Goal: Task Accomplishment & Management: Manage account settings

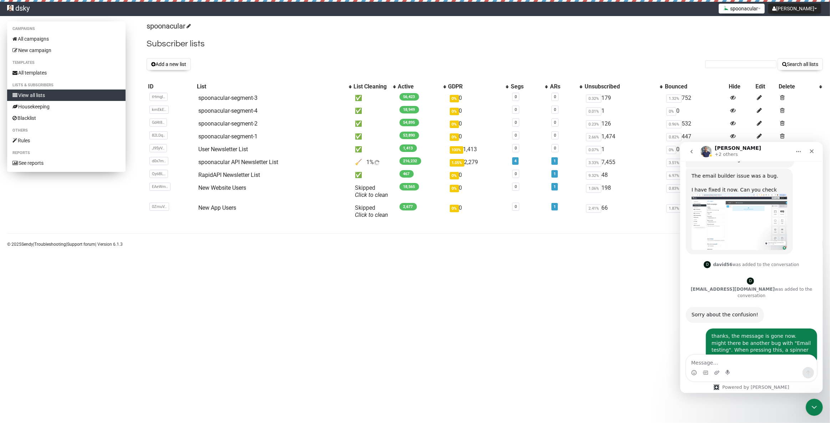
scroll to position [625, 0]
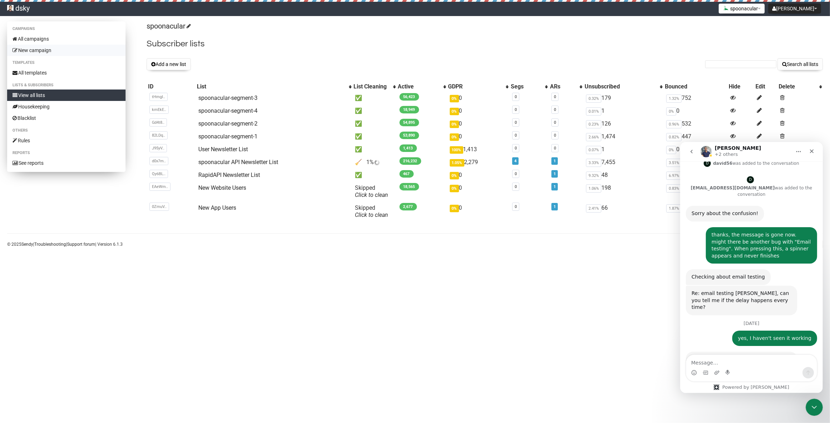
click at [46, 50] on link "New campaign" at bounding box center [66, 50] width 118 height 11
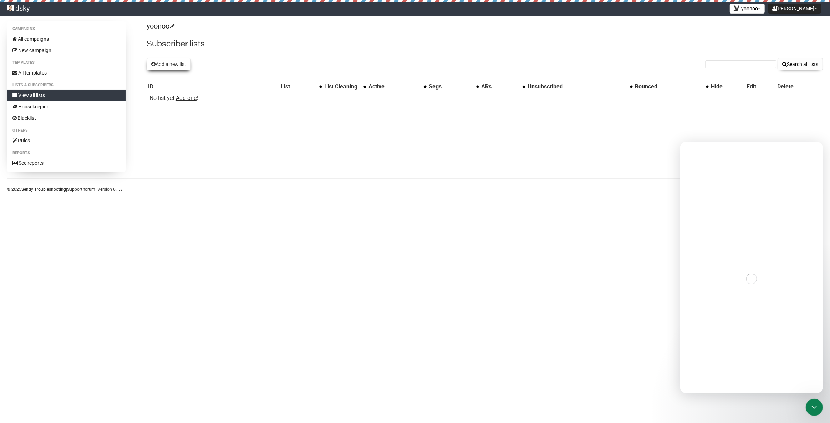
click at [160, 65] on button "Add a new list" at bounding box center [169, 64] width 44 height 12
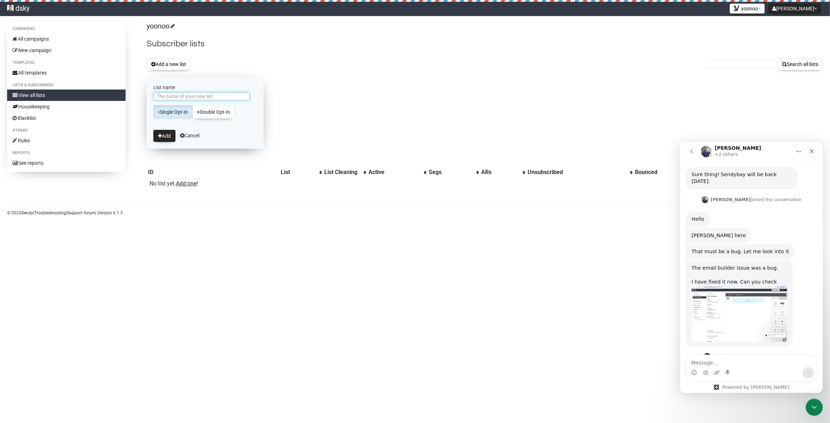
click at [189, 95] on input "List name" at bounding box center [201, 96] width 96 height 8
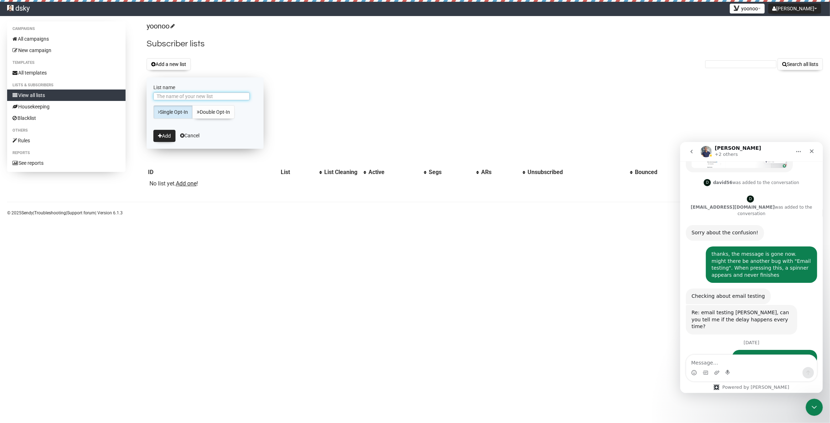
scroll to position [625, 0]
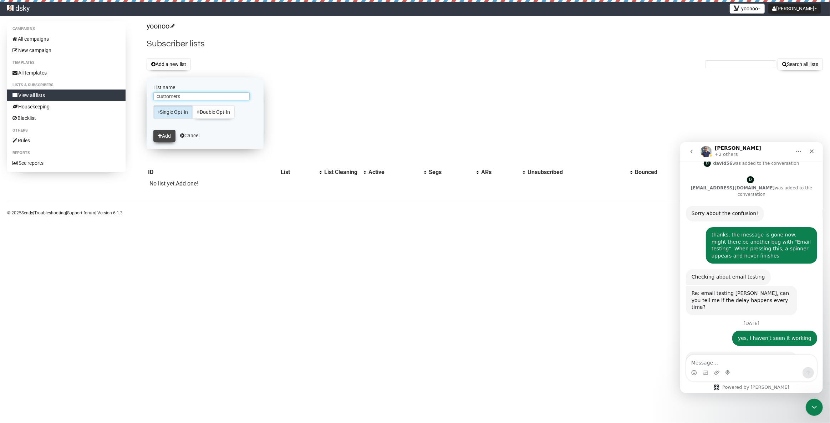
type input "customers"
click at [164, 133] on button "Add" at bounding box center [164, 136] width 22 height 12
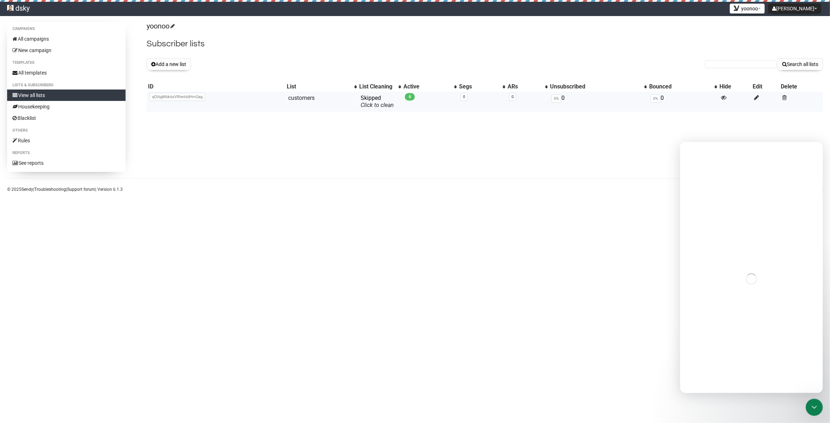
click at [164, 94] on span "qQl6gM6k6sVRhet6dHmGag" at bounding box center [177, 97] width 56 height 8
click at [165, 96] on span "qQl6gM6k6sVRhet6dHmGag" at bounding box center [177, 97] width 56 height 8
click at [166, 96] on span "qQl6gM6k6sVRhet6dHmGag" at bounding box center [177, 97] width 56 height 8
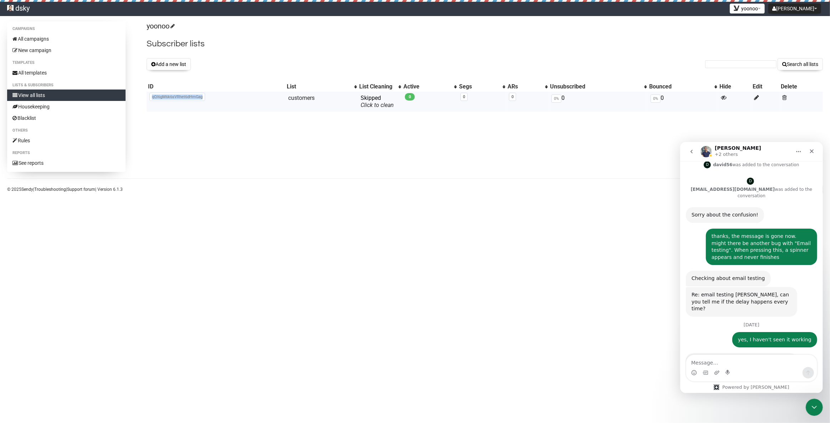
click at [166, 96] on span "qQl6gM6k6sVRhet6dHmGag" at bounding box center [177, 97] width 56 height 8
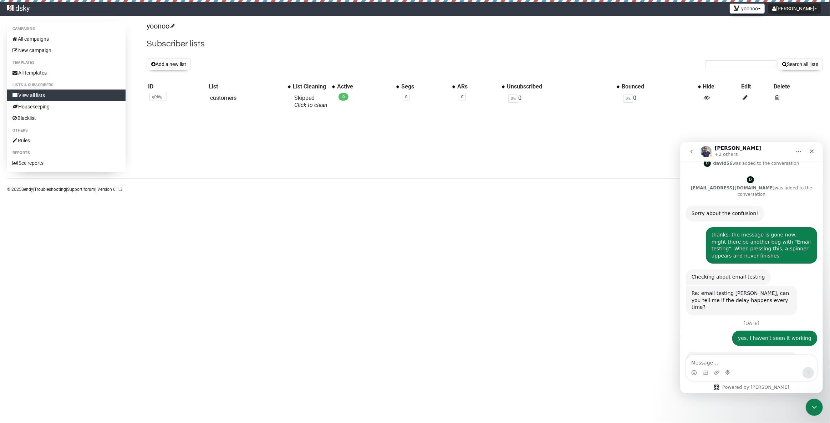
click at [764, 10] on button "yoonoo" at bounding box center [746, 9] width 35 height 10
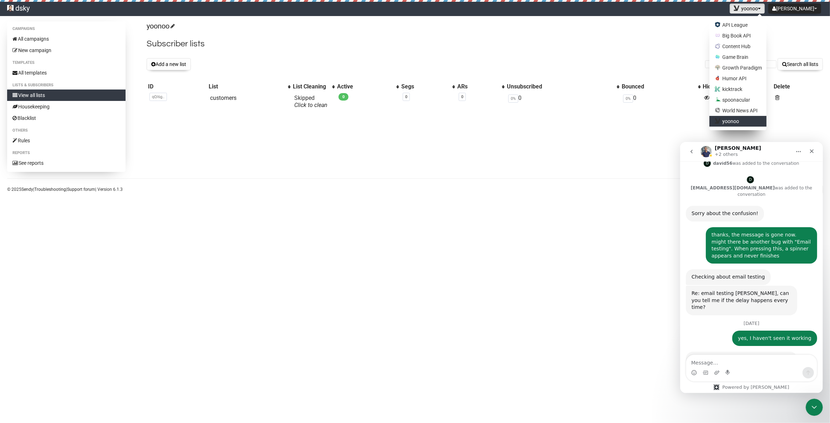
click at [25, 9] on link "dsky" at bounding box center [18, 9] width 37 height 14
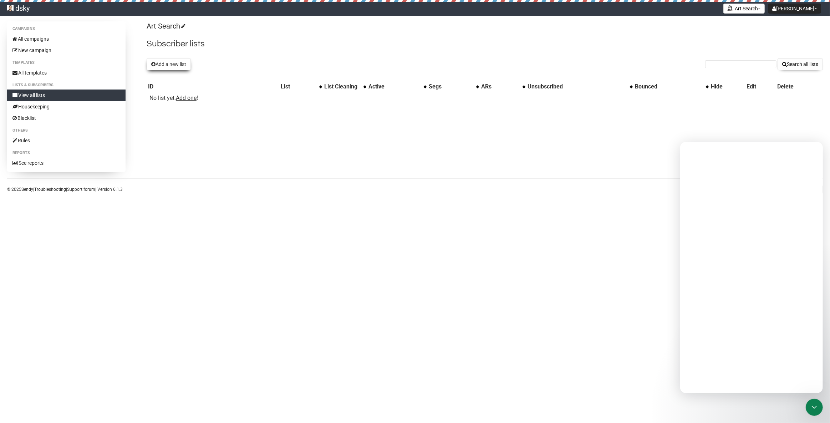
click at [173, 62] on button "Add a new list" at bounding box center [169, 64] width 44 height 12
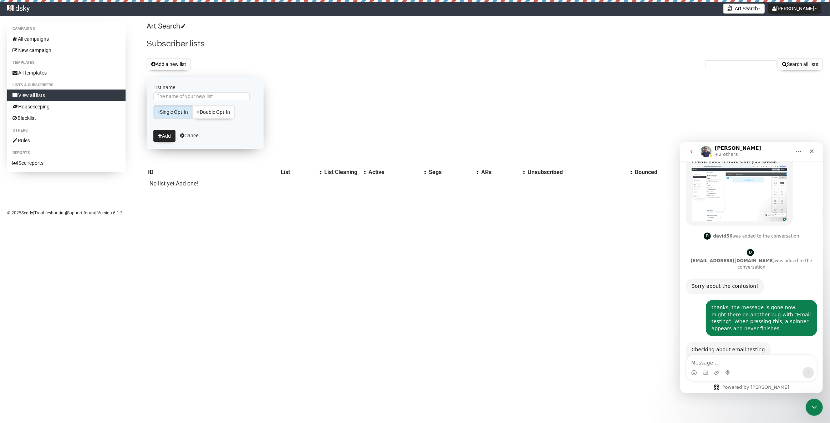
scroll to position [625, 0]
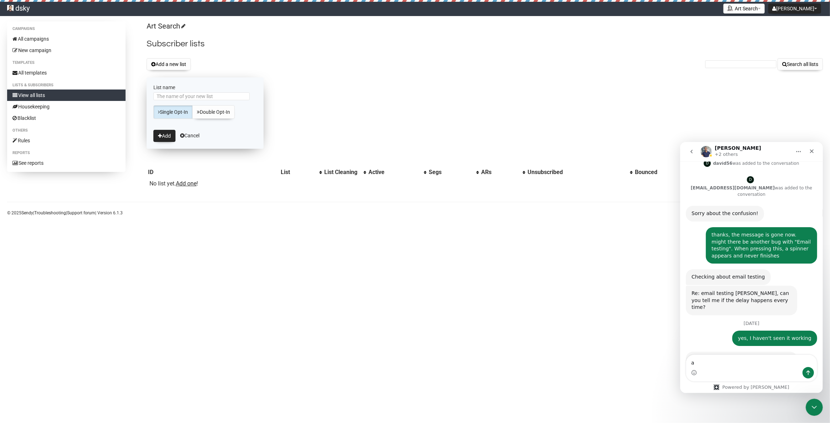
type textarea "a"
click at [189, 96] on input "List name" at bounding box center [201, 96] width 96 height 8
type input "API"
type input "customers"
click at [162, 137] on button "Add" at bounding box center [164, 136] width 22 height 12
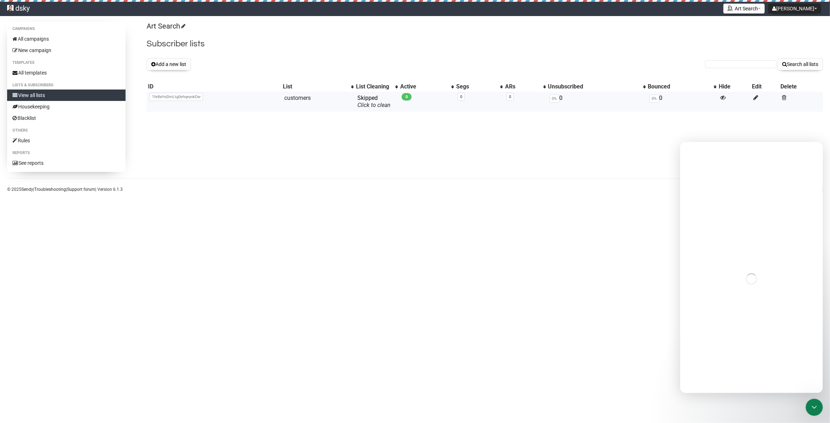
click at [157, 96] on span "1fe8xHoDmLtg0ehqeyokDw" at bounding box center [175, 97] width 53 height 8
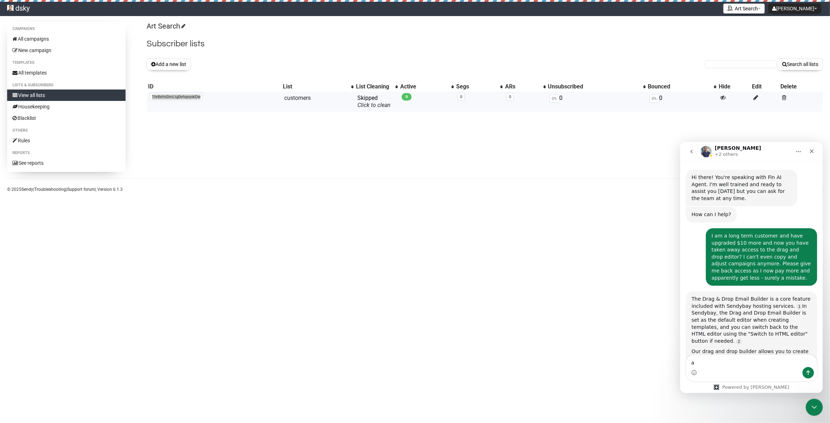
copy span "1fe8xHoDmLtg0ehqeyokDw"
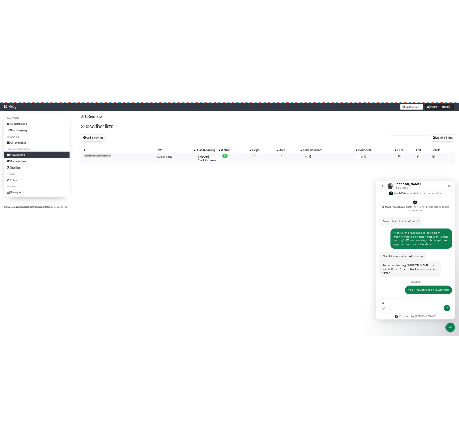
scroll to position [625, 0]
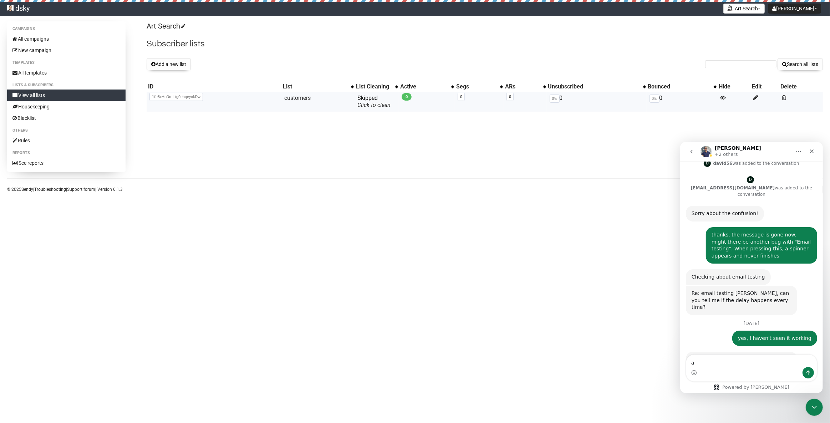
click at [154, 99] on span "1fe8xHoDmLtg0ehqeyokDw" at bounding box center [175, 97] width 53 height 8
click at [155, 99] on span "1fe8xHoDmLtg0ehqeyokDw" at bounding box center [175, 97] width 53 height 8
click at [155, 98] on span "1fe8xHoDmLtg0ehqeyokDw" at bounding box center [175, 97] width 53 height 8
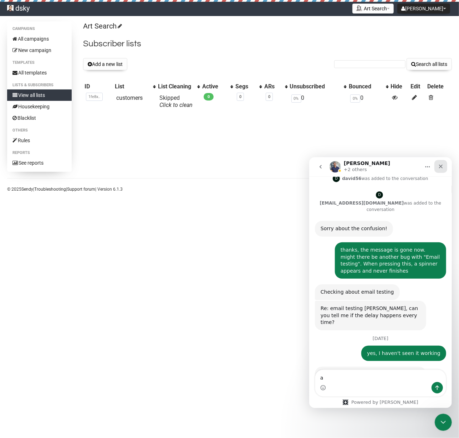
click at [443, 163] on div "Close" at bounding box center [440, 166] width 13 height 13
